Goal: Task Accomplishment & Management: Complete application form

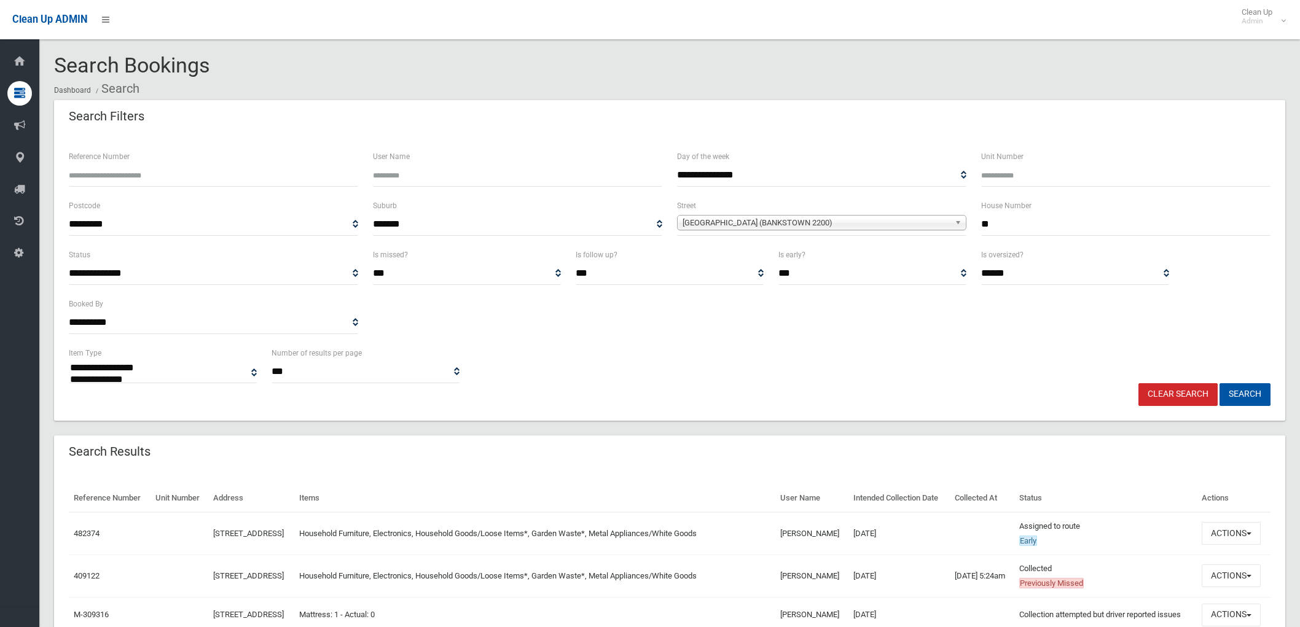
select select
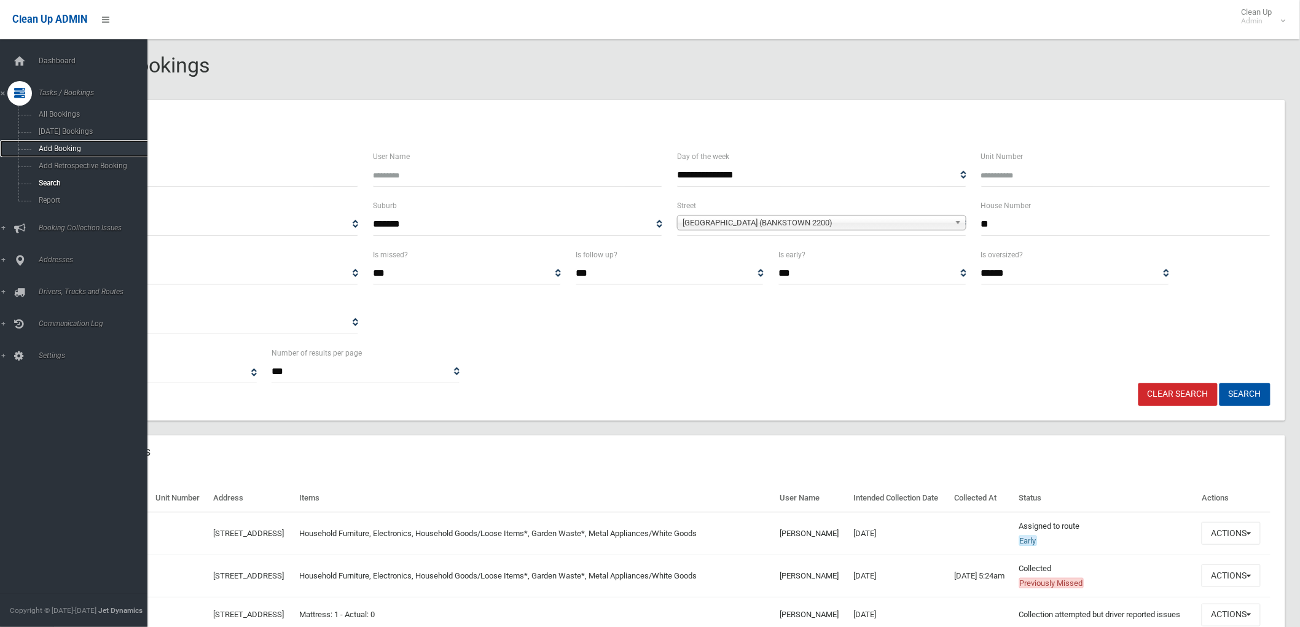
click at [52, 148] on span "Add Booking" at bounding box center [91, 148] width 112 height 9
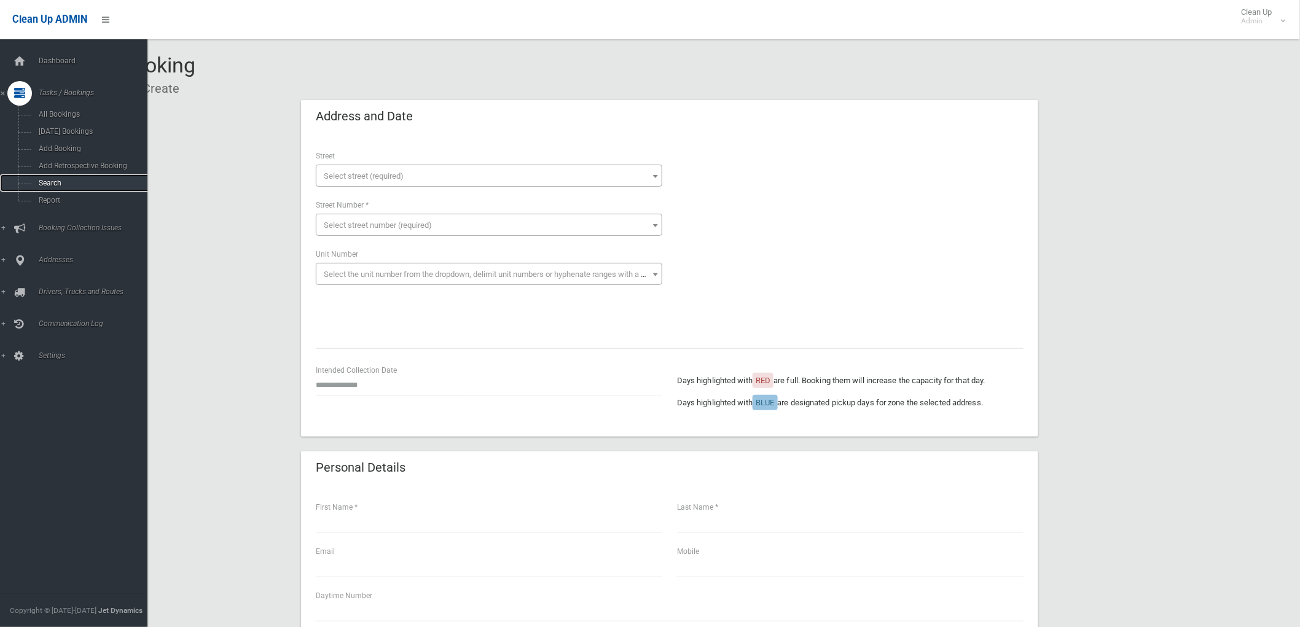
click at [47, 184] on span "Search" at bounding box center [91, 183] width 112 height 9
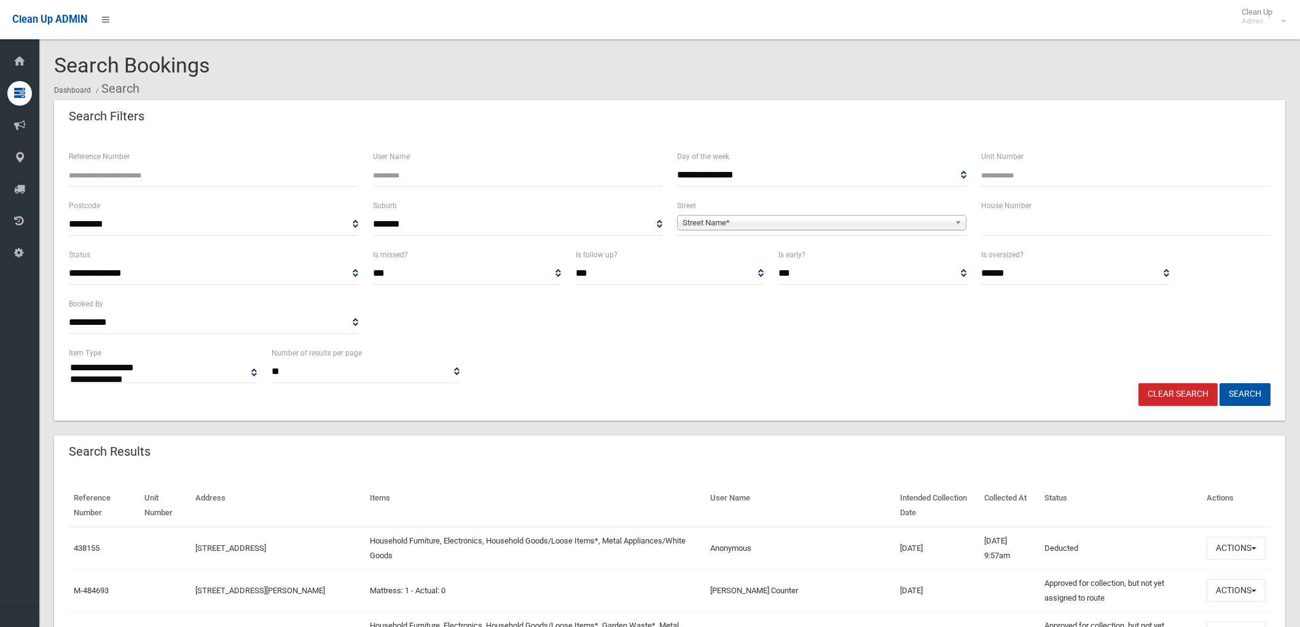
select select
click at [995, 223] on input "text" at bounding box center [1125, 224] width 289 height 23
